Goal: Navigation & Orientation: Find specific page/section

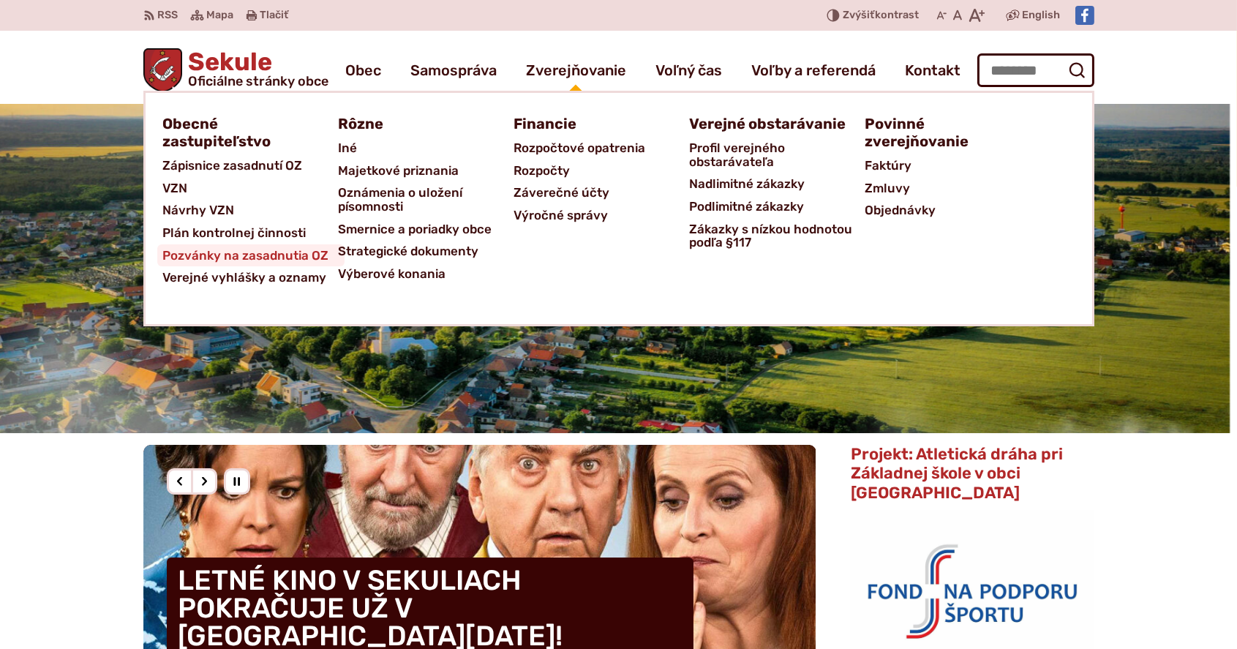
click at [266, 255] on span "Pozvánky na zasadnutia OZ" at bounding box center [246, 255] width 166 height 23
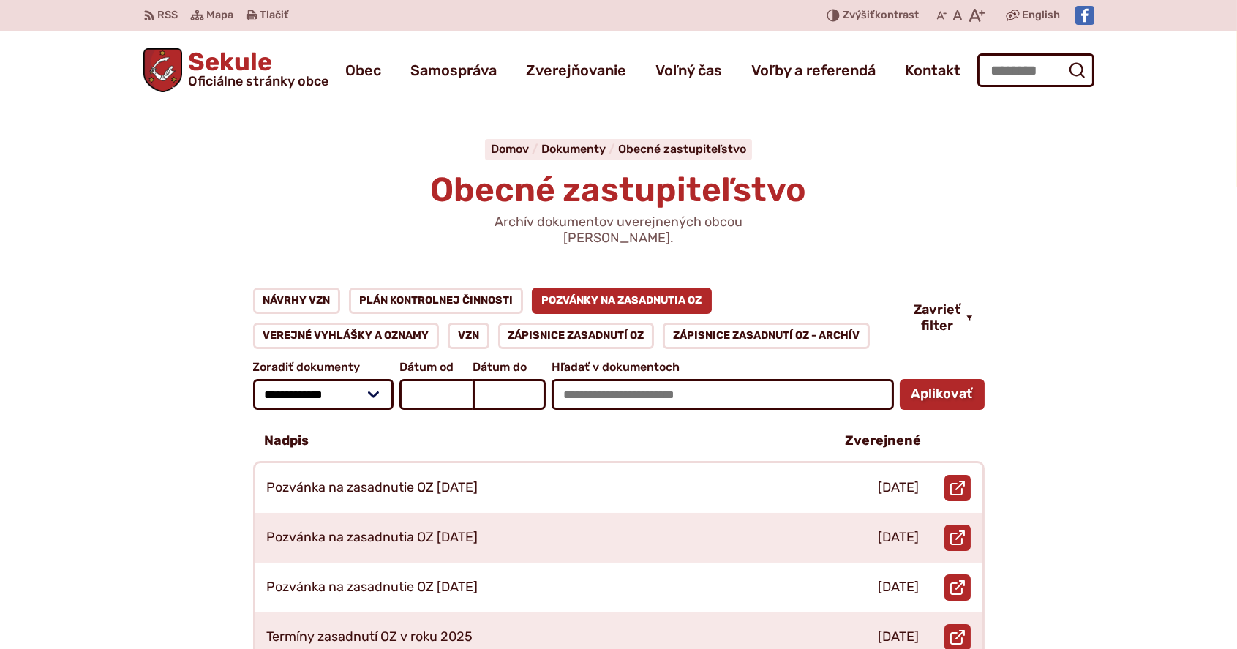
click at [237, 70] on span "Sekule Oficiálne stránky obce" at bounding box center [255, 69] width 146 height 38
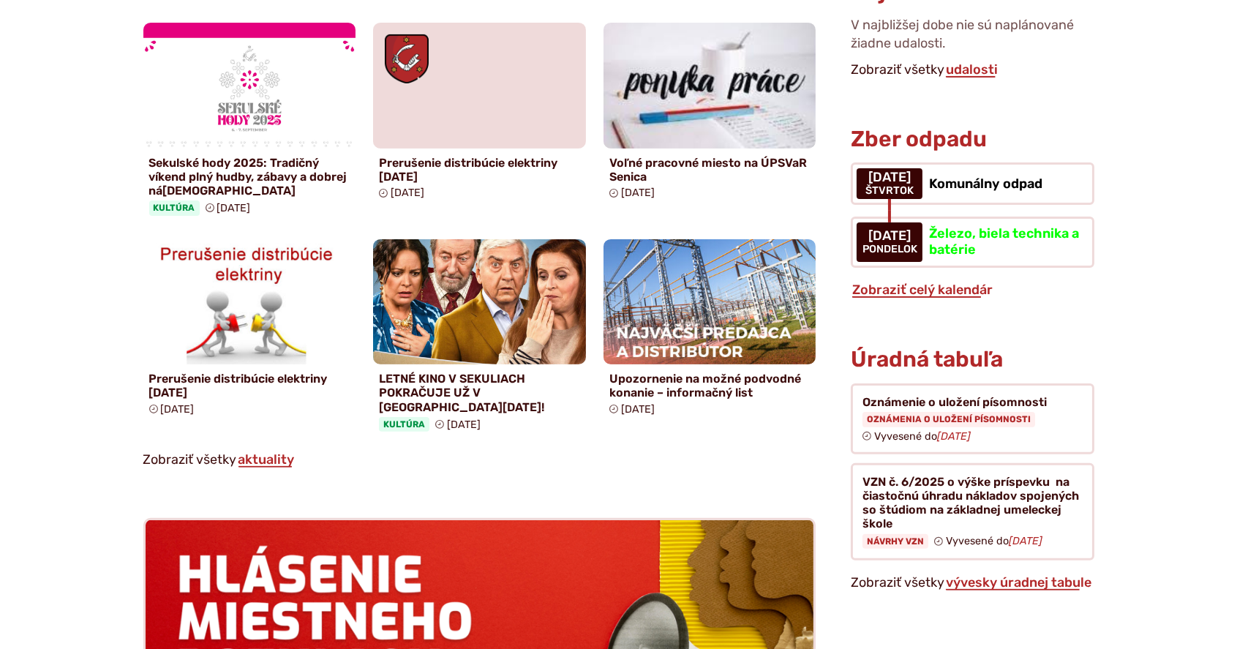
scroll to position [975, 0]
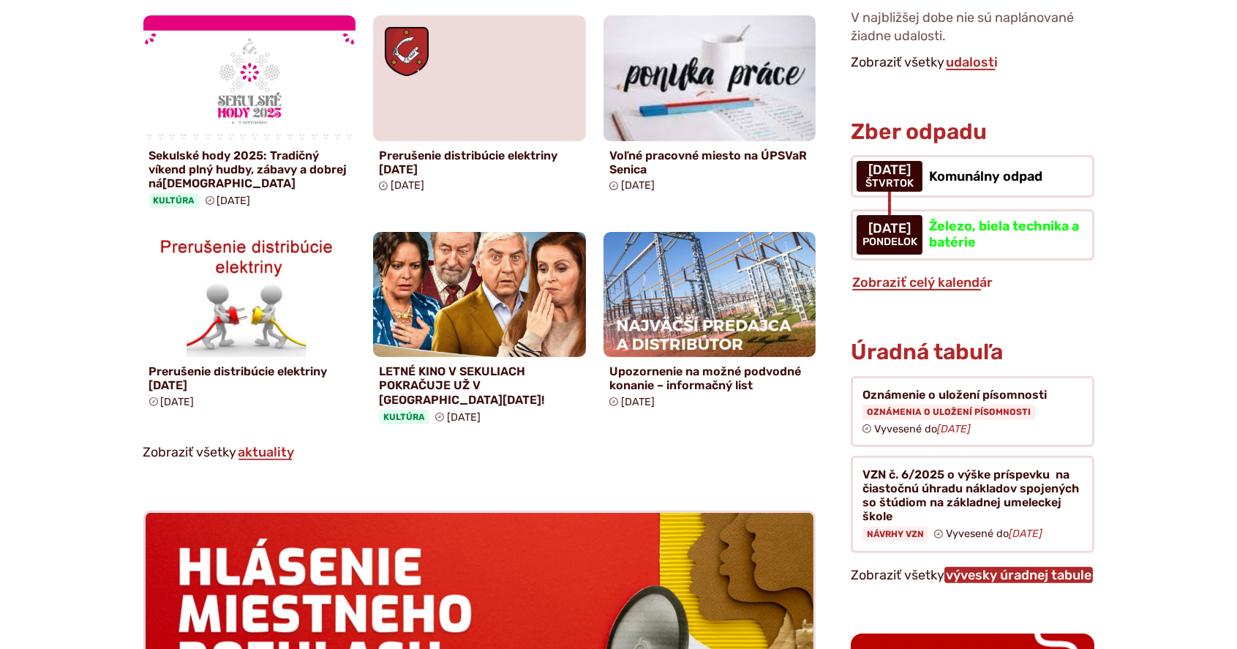
click at [1022, 567] on link "vývesky úradnej tabule" at bounding box center [1018, 575] width 148 height 16
